Goal: Task Accomplishment & Management: Manage account settings

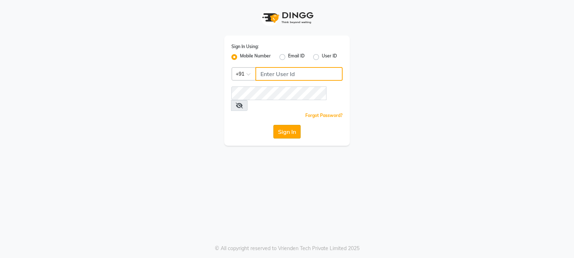
type input "9540425000"
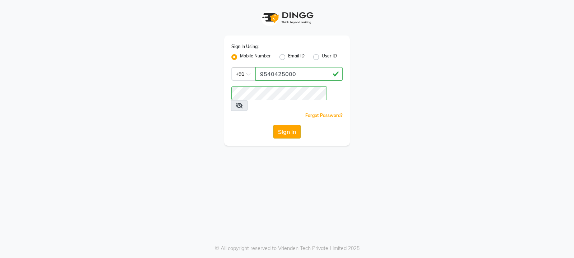
click at [291, 125] on button "Sign In" at bounding box center [286, 132] width 27 height 14
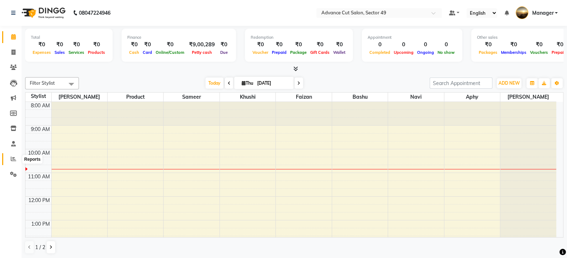
click at [13, 158] on icon at bounding box center [13, 158] width 5 height 5
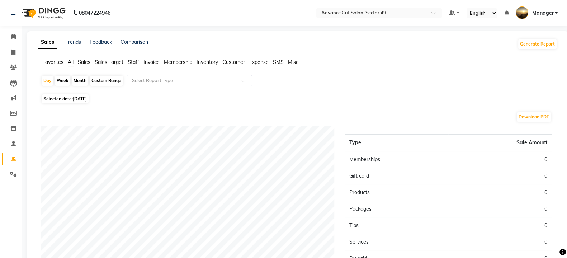
click at [85, 63] on span "Sales" at bounding box center [84, 62] width 13 height 6
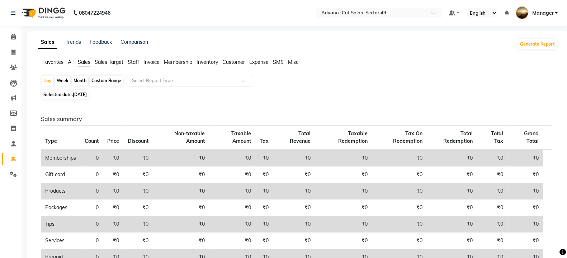
click at [77, 96] on span "[DATE]" at bounding box center [80, 94] width 14 height 5
select select "9"
select select "2025"
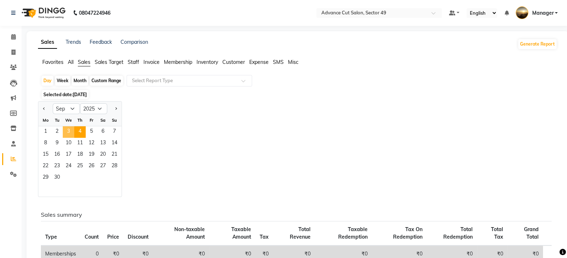
click at [71, 132] on span "3" at bounding box center [68, 131] width 11 height 11
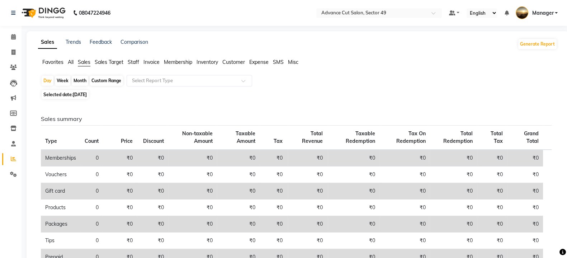
click at [29, 11] on img at bounding box center [42, 13] width 49 height 20
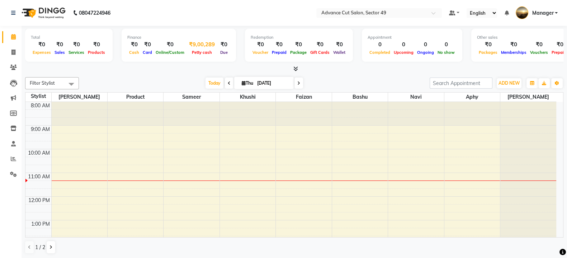
click at [199, 45] on div "₹9,00,289" at bounding box center [202, 45] width 32 height 8
select select "3439"
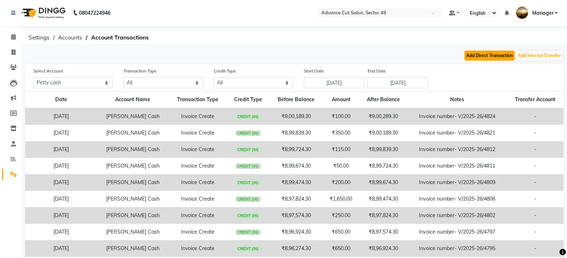
click at [502, 54] on button "Add Direct Transaction" at bounding box center [489, 56] width 50 height 10
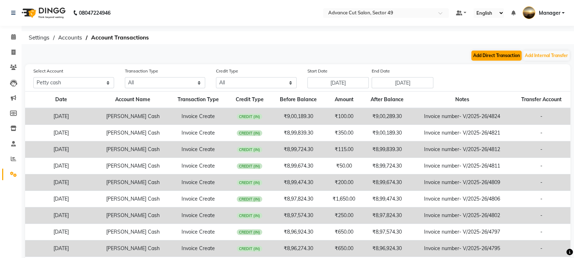
select select "direct"
select select "3439"
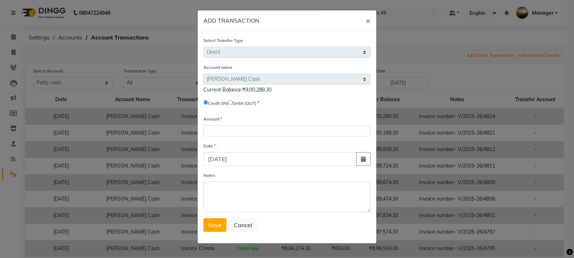
click at [260, 93] on span "Current Balance:₹9,00,289.30" at bounding box center [237, 89] width 68 height 6
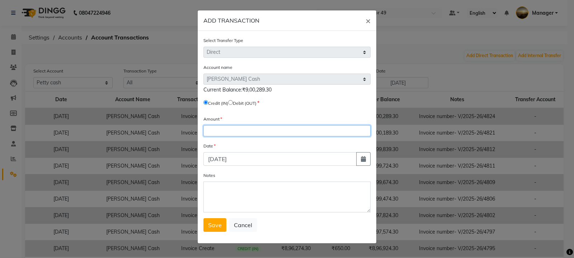
click at [238, 132] on input "number" at bounding box center [286, 130] width 167 height 11
type input "900289"
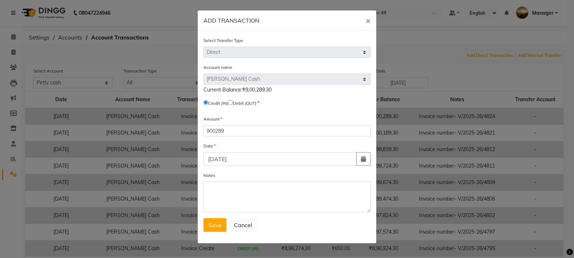
click at [233, 101] on input "radio" at bounding box center [230, 102] width 5 height 5
radio input "true"
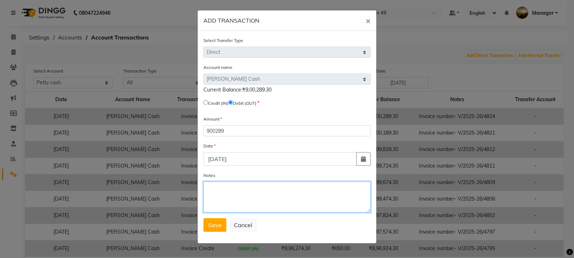
click at [229, 191] on textarea "Notes" at bounding box center [286, 196] width 167 height 31
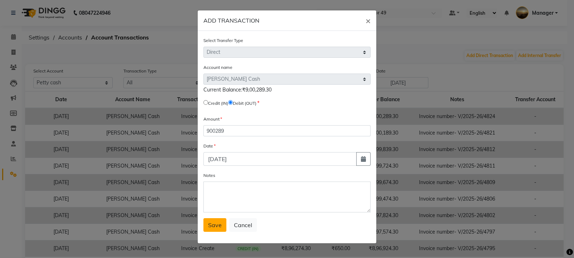
click at [217, 228] on span "Save" at bounding box center [215, 224] width 14 height 7
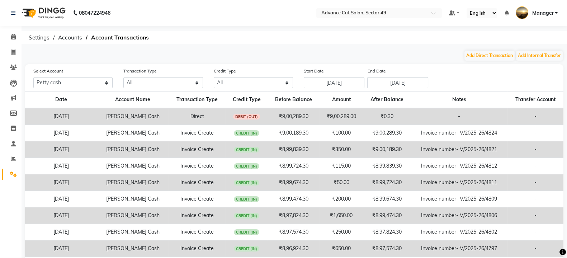
click at [33, 14] on img at bounding box center [42, 13] width 49 height 20
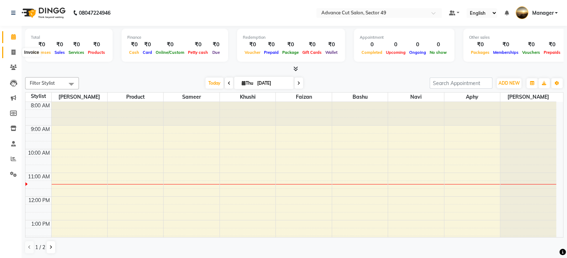
click at [13, 52] on icon at bounding box center [13, 51] width 4 height 5
select select "service"
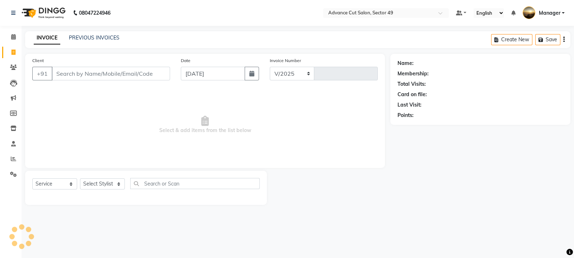
select select "4616"
type input "4828"
click at [99, 38] on link "PREVIOUS INVOICES" at bounding box center [94, 37] width 51 height 6
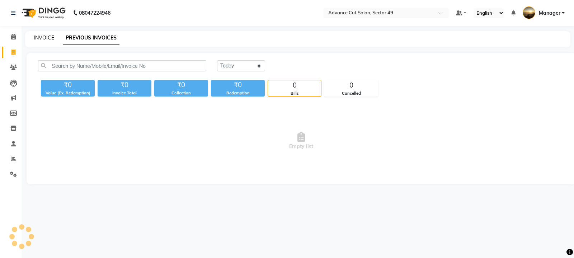
click at [44, 37] on link "INVOICE" at bounding box center [44, 37] width 20 height 6
select select "service"
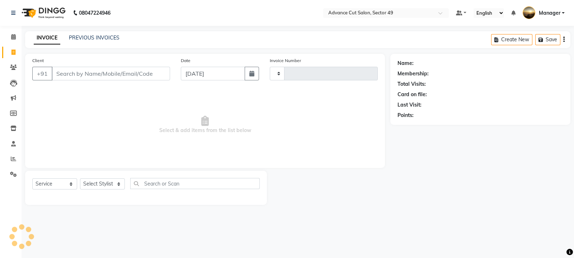
type input "4828"
select select "4616"
click at [13, 159] on icon at bounding box center [13, 158] width 5 height 5
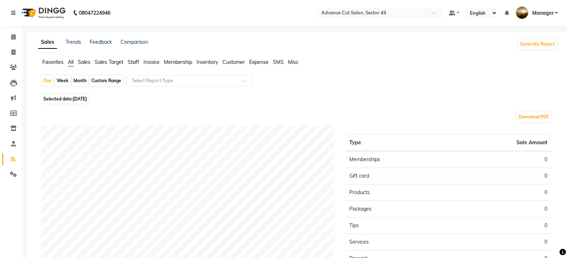
click at [76, 100] on span "[DATE]" at bounding box center [80, 98] width 14 height 5
select select "9"
select select "2025"
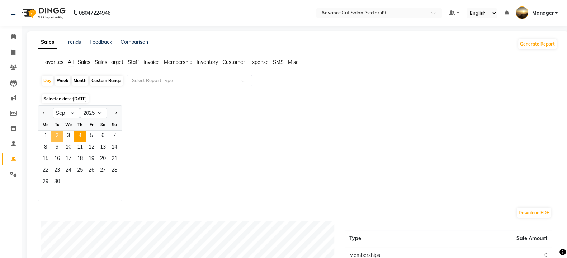
click at [57, 136] on span "2" at bounding box center [56, 135] width 11 height 11
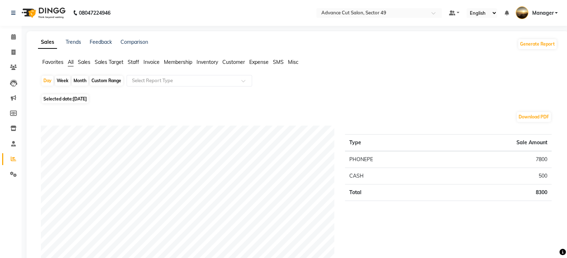
click at [88, 63] on span "Sales" at bounding box center [84, 62] width 13 height 6
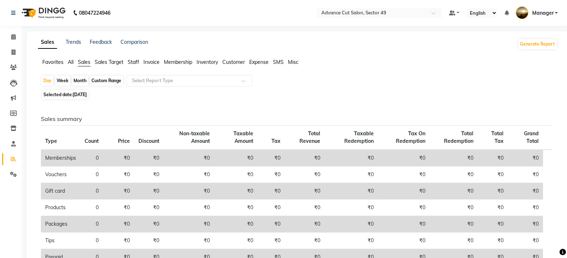
click at [77, 96] on span "[DATE]" at bounding box center [80, 94] width 14 height 5
select select "9"
select select "2025"
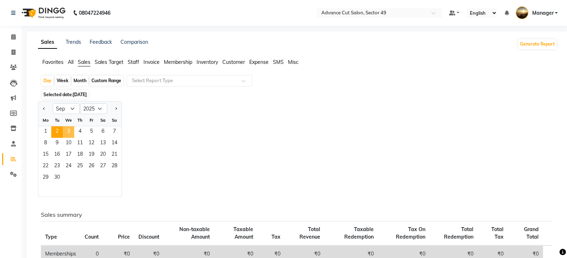
click at [68, 131] on span "3" at bounding box center [68, 131] width 11 height 11
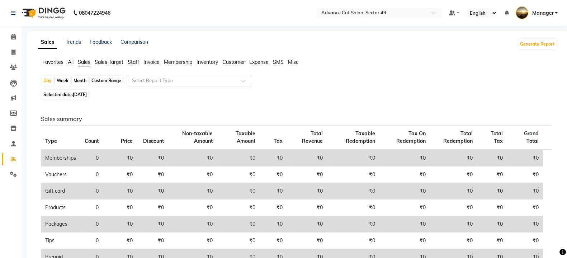
click at [410, 96] on div "Selected date: [DATE]" at bounding box center [299, 95] width 516 height 8
click at [136, 63] on span "Staff" at bounding box center [133, 62] width 11 height 6
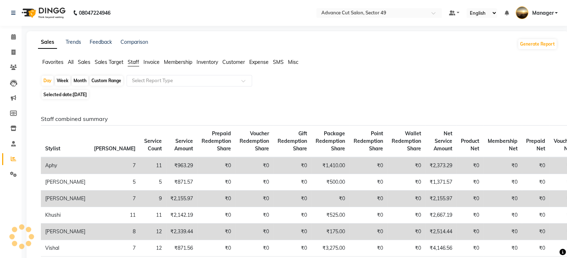
click at [78, 95] on span "[DATE]" at bounding box center [80, 94] width 14 height 5
select select "9"
select select "2025"
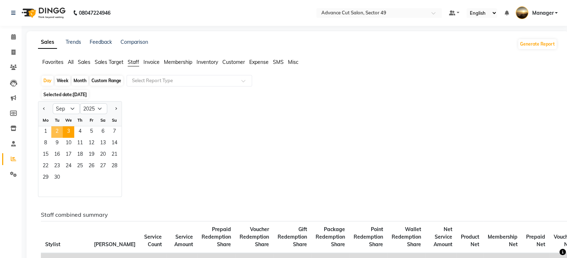
click at [57, 128] on span "2" at bounding box center [56, 131] width 11 height 11
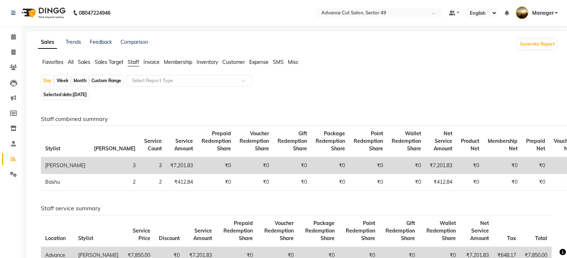
click at [88, 62] on span "Sales" at bounding box center [84, 62] width 13 height 6
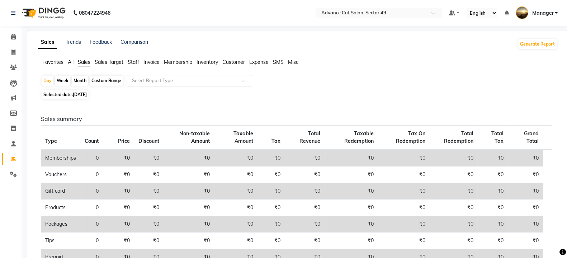
click at [136, 64] on span "Staff" at bounding box center [133, 62] width 11 height 6
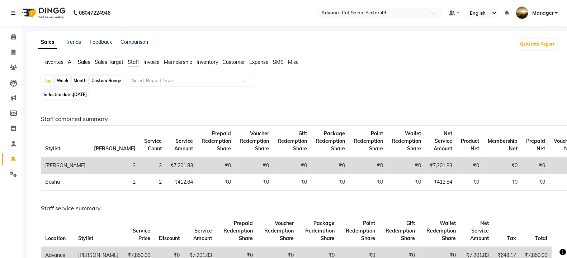
click at [84, 62] on span "Sales" at bounding box center [84, 62] width 13 height 6
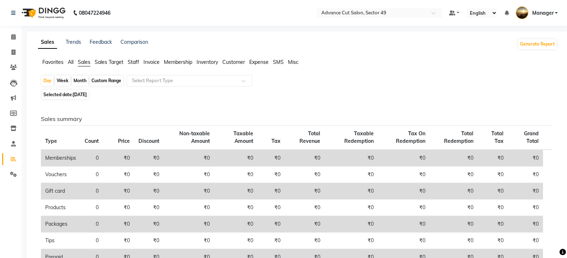
click at [78, 96] on span "[DATE]" at bounding box center [80, 94] width 14 height 5
select select "9"
select select "2025"
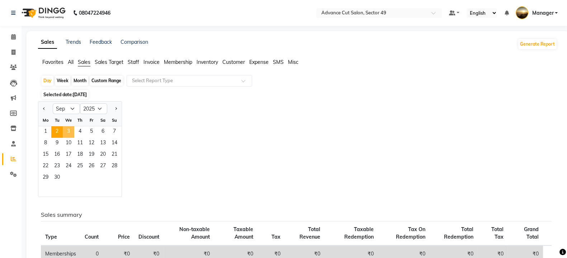
click at [67, 130] on span "3" at bounding box center [68, 131] width 11 height 11
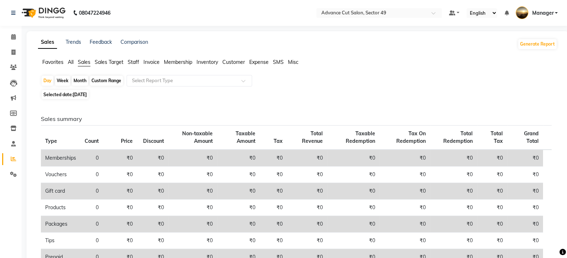
click at [137, 62] on span "Staff" at bounding box center [133, 62] width 11 height 6
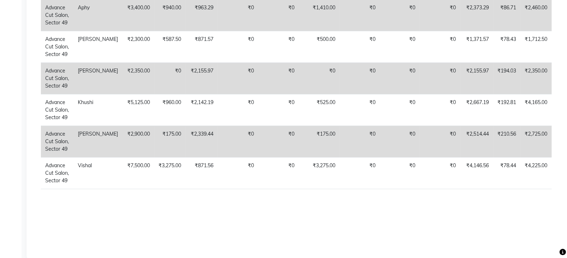
scroll to position [269, 0]
